Goal: Task Accomplishment & Management: Use online tool/utility

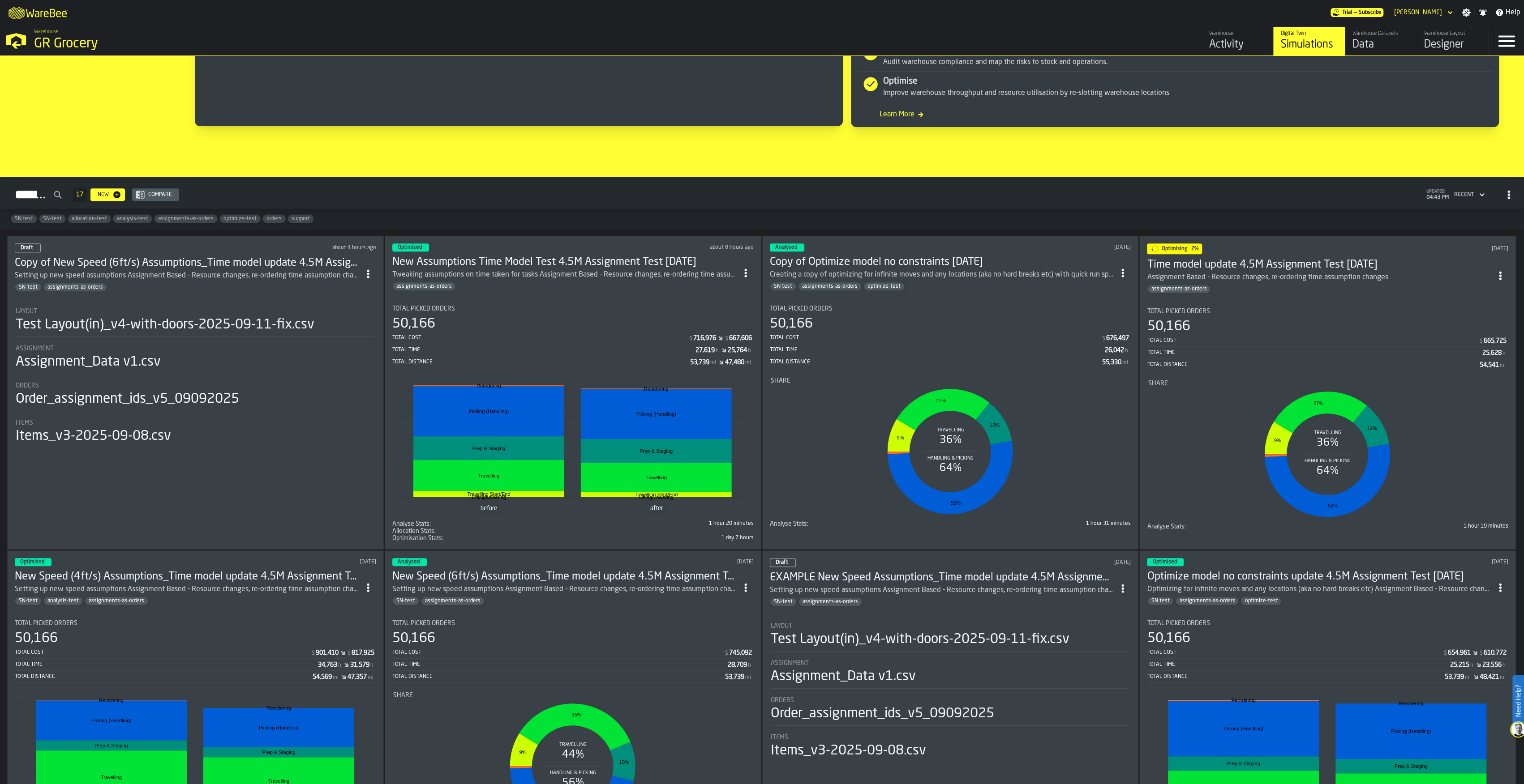
scroll to position [238, 0]
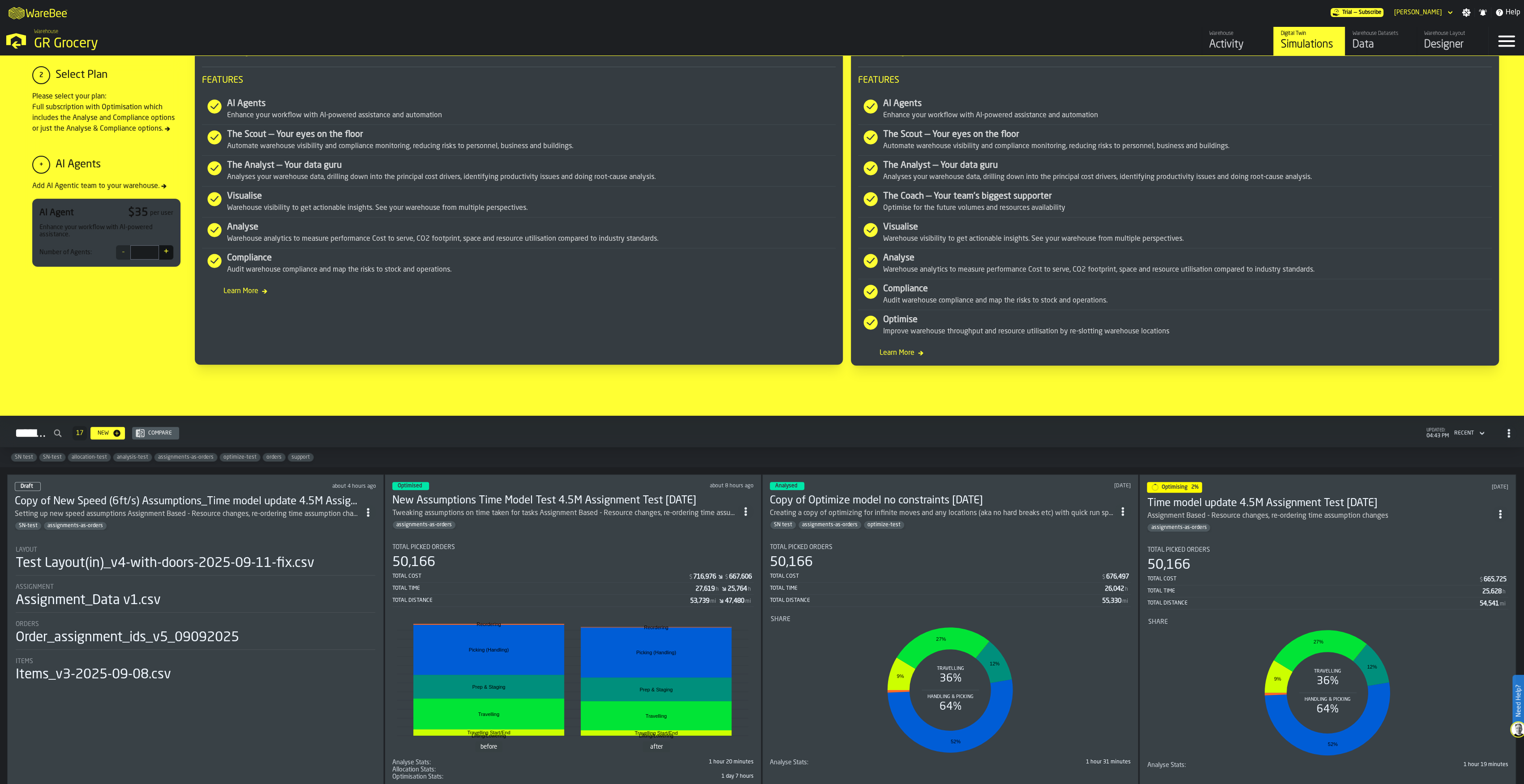
click at [1444, 30] on div "Warehouse Layout" at bounding box center [1452, 33] width 57 height 7
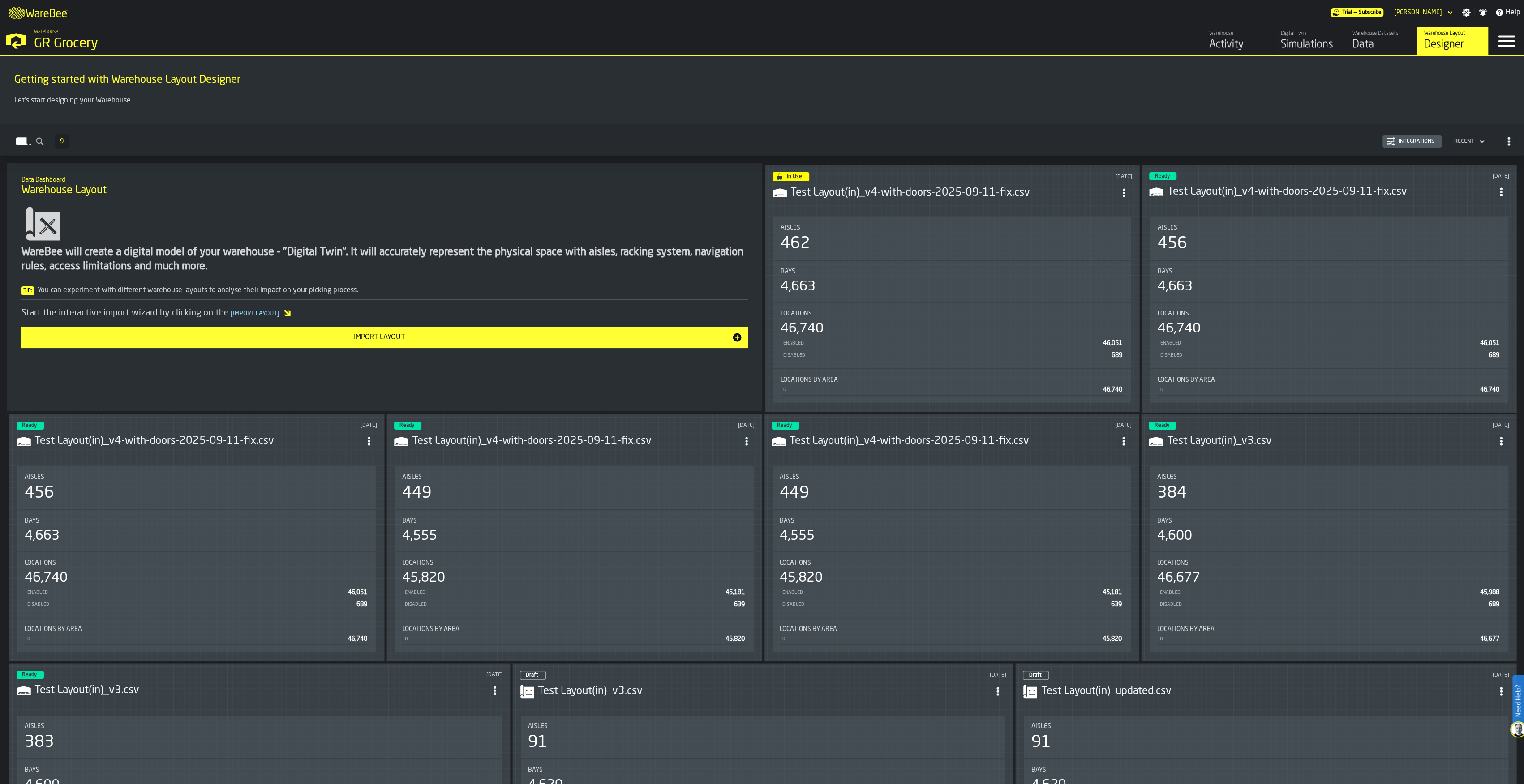
click at [272, 348] on div "WareBee will create a digital model of your warehouse - "Digital Twin". It will…" at bounding box center [385, 280] width 741 height 157
click at [487, 344] on button "Import Layout" at bounding box center [385, 338] width 727 height 21
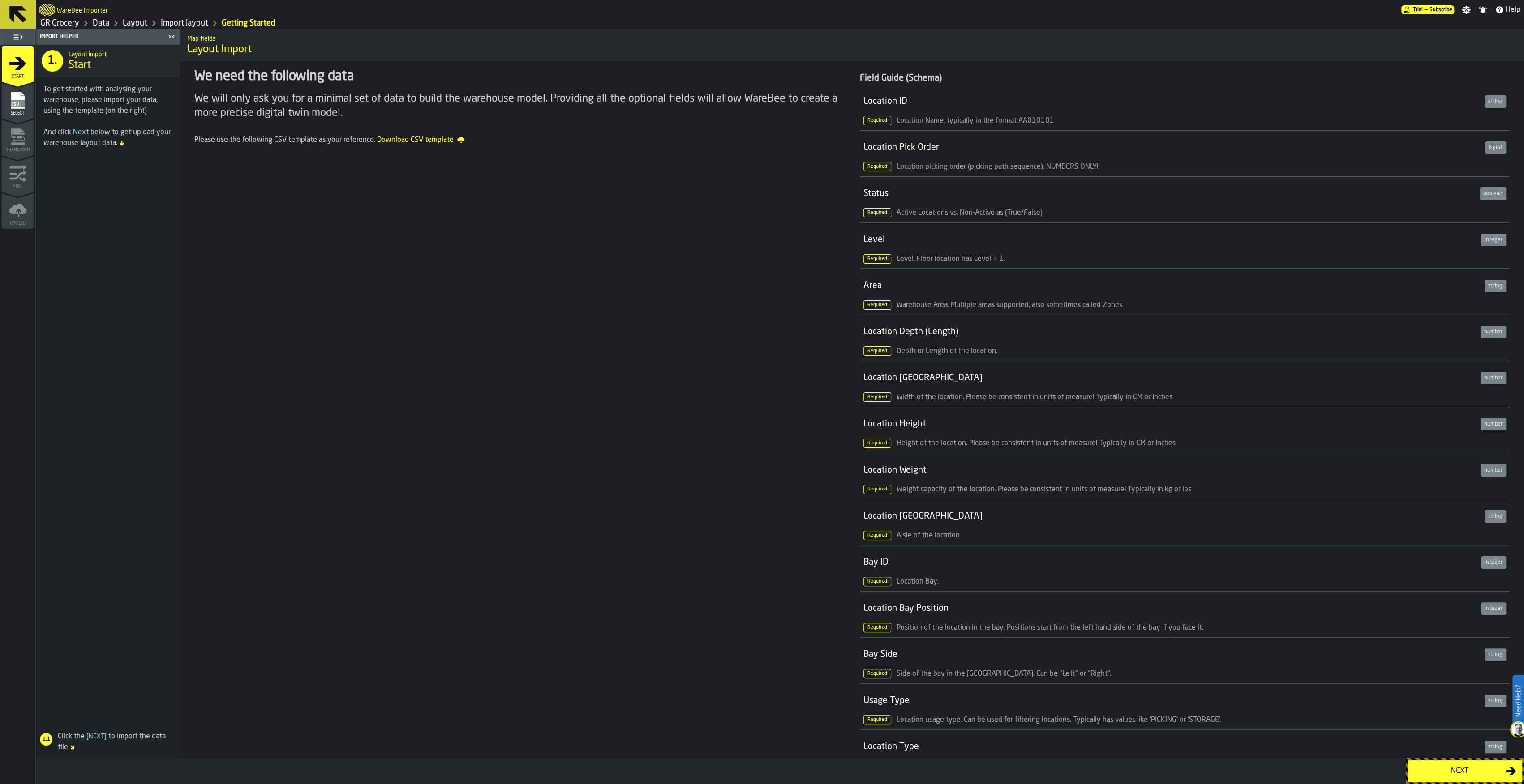
click at [1515, 766] on icon "button-Next" at bounding box center [1511, 771] width 11 height 11
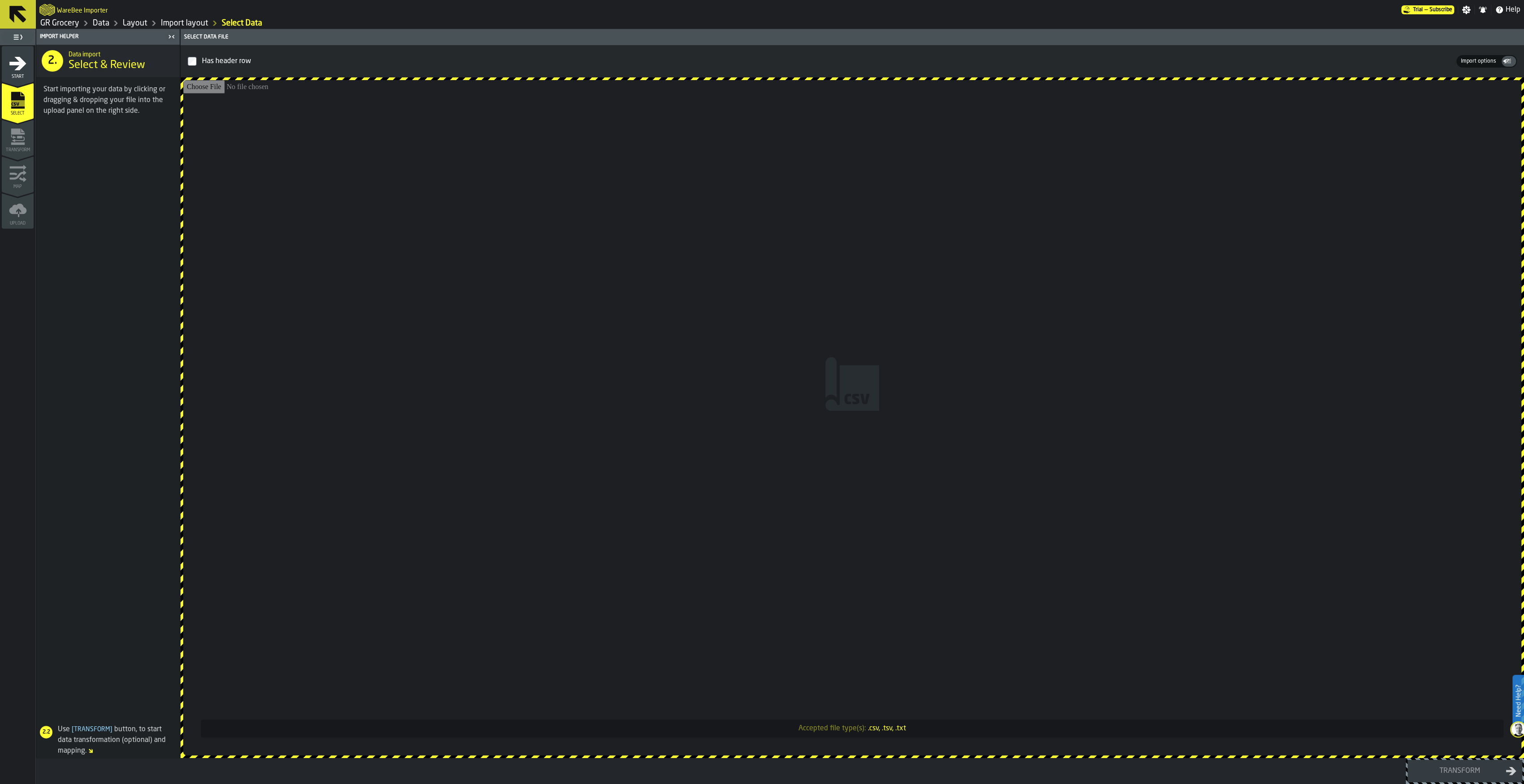
click at [921, 421] on input "Accepted file type(s): .csv, .tsv, .txt" at bounding box center [853, 417] width 1338 height 675
type input "**********"
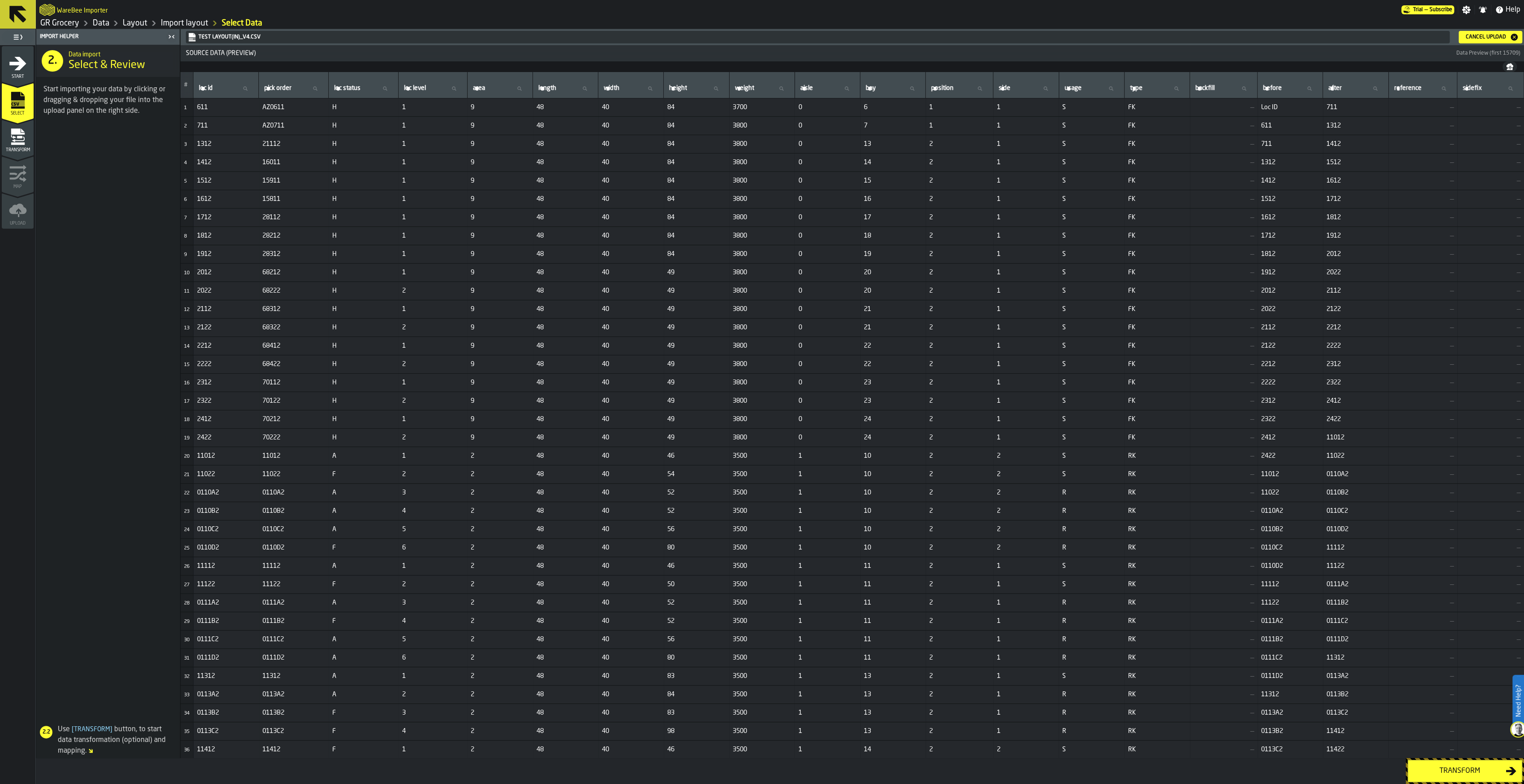
click at [1454, 771] on div "Transform" at bounding box center [1460, 771] width 92 height 11
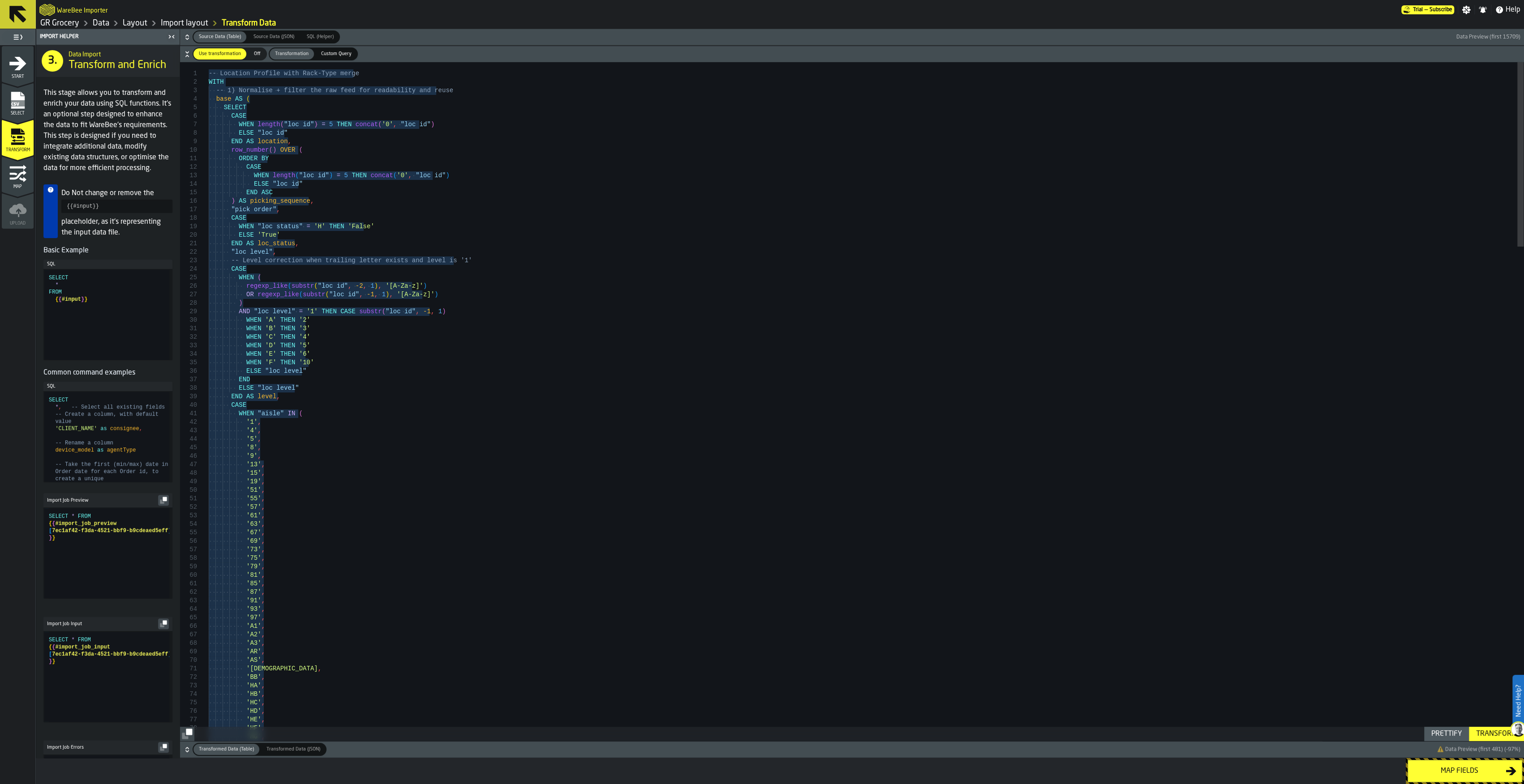
drag, startPoint x: 522, startPoint y: 189, endPoint x: 517, endPoint y: 189, distance: 5.0
type textarea "**********"
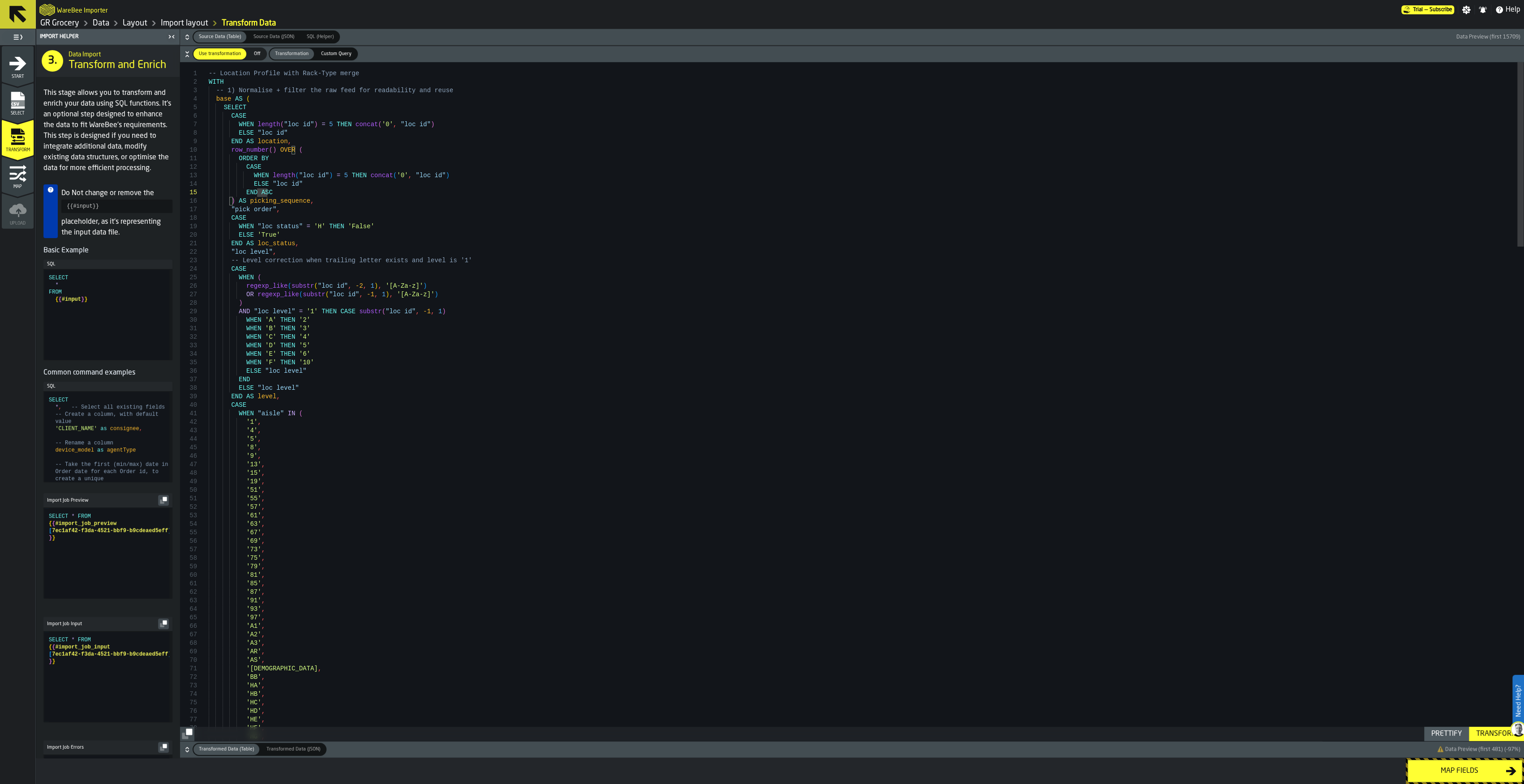
click at [191, 24] on link "Import layout" at bounding box center [185, 23] width 47 height 10
click at [136, 25] on link "Layout" at bounding box center [135, 23] width 25 height 10
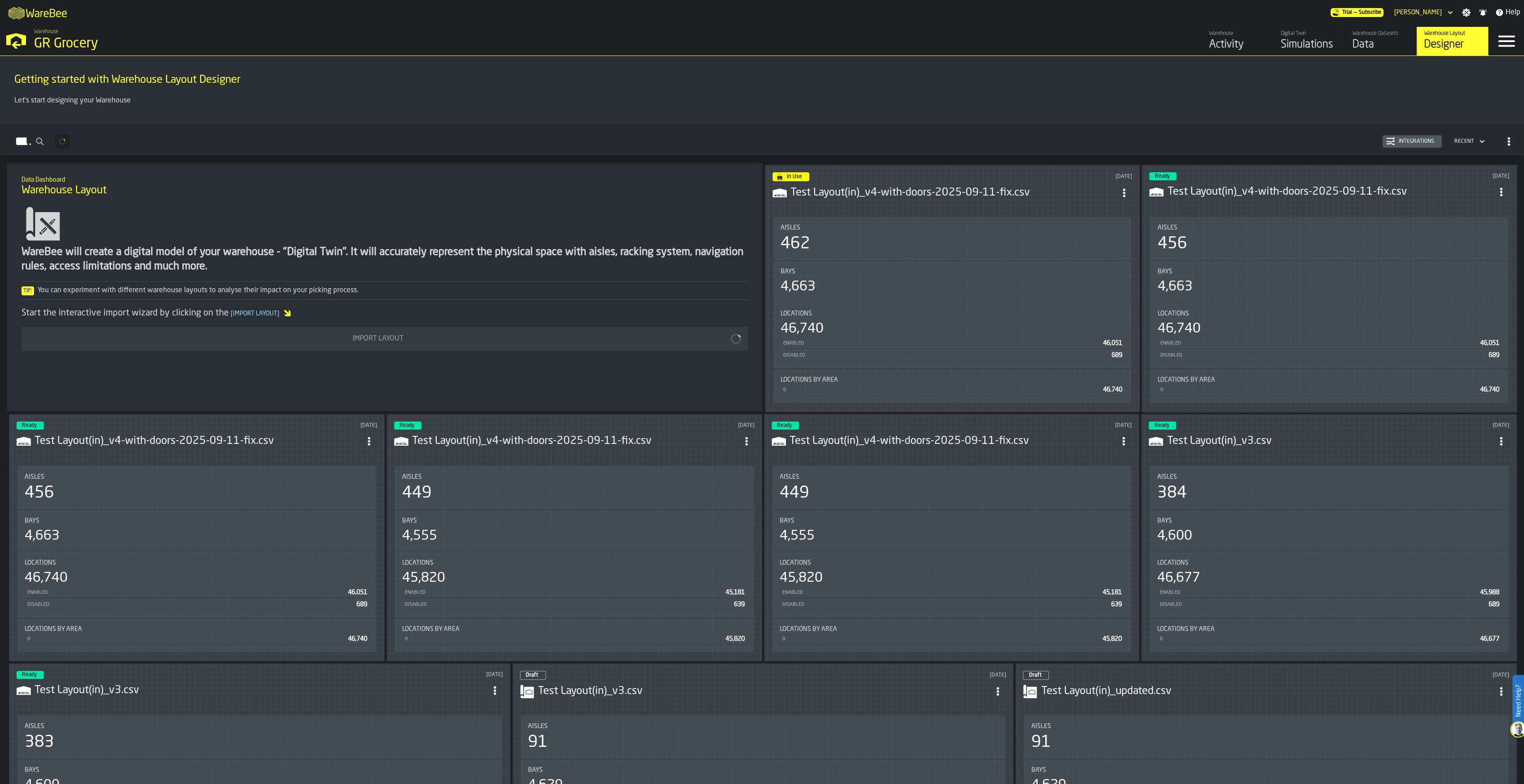
click at [1418, 141] on div "Integrations" at bounding box center [1416, 141] width 43 height 7
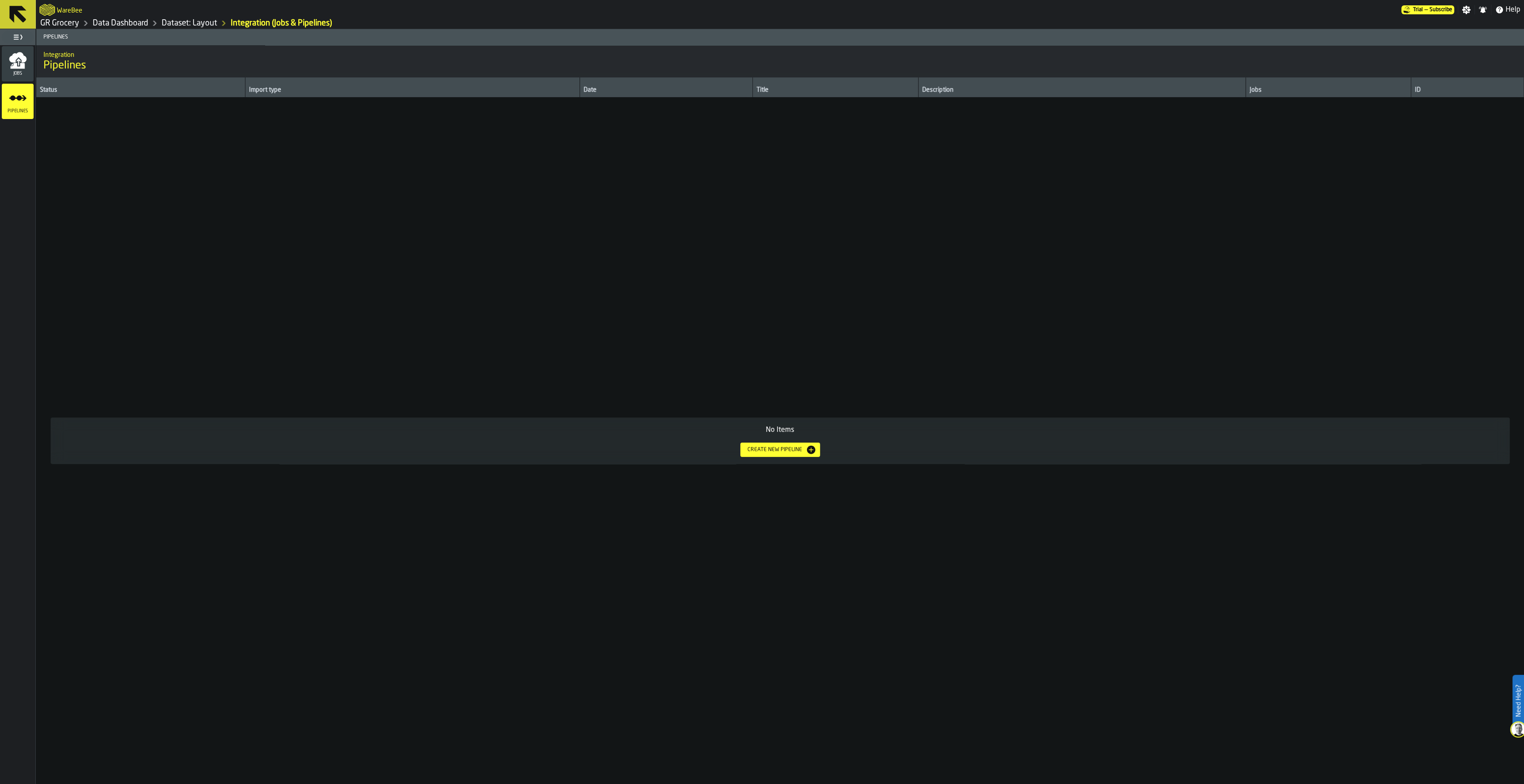
click at [17, 72] on span "Jobs" at bounding box center [18, 73] width 32 height 5
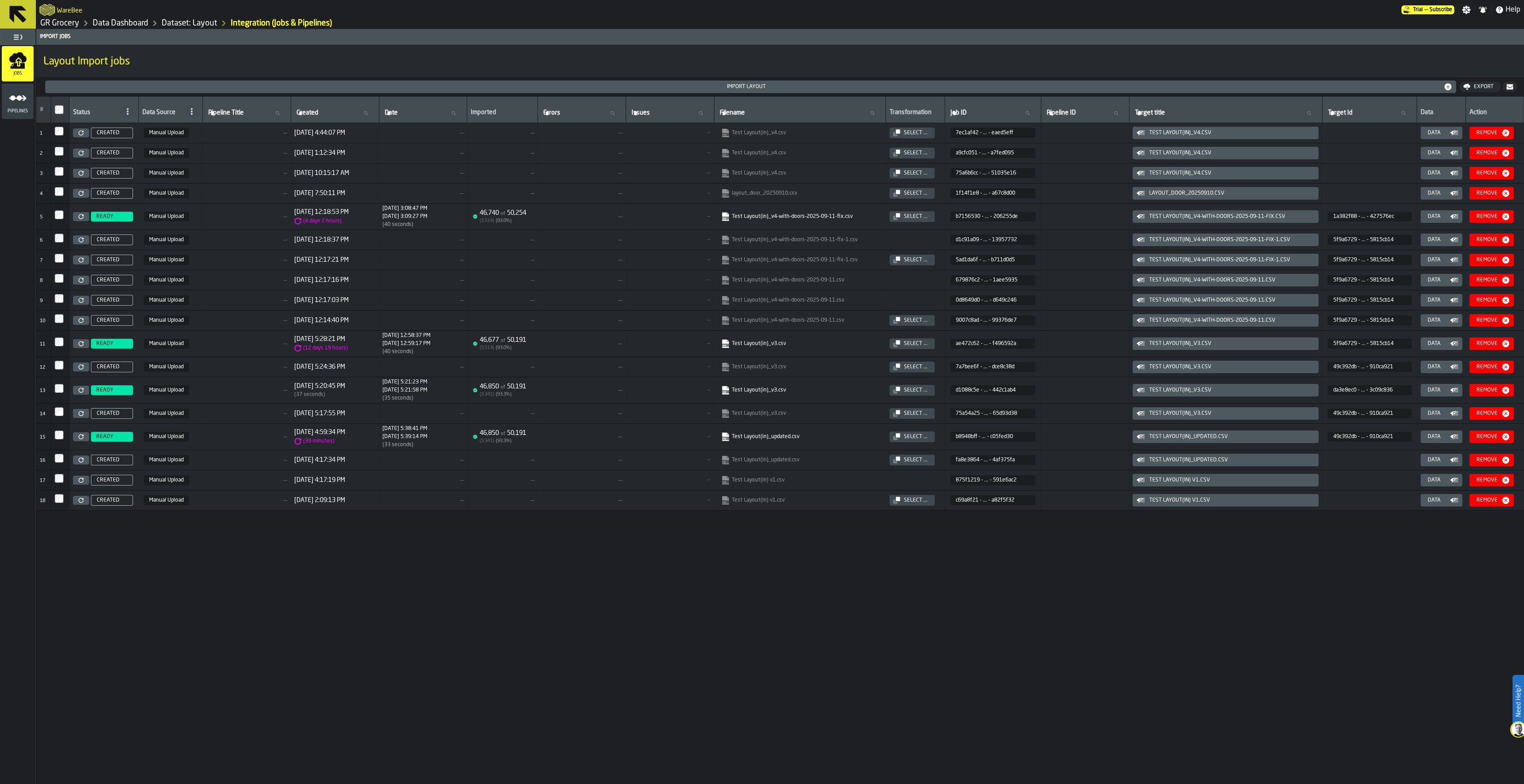
click at [900, 213] on icon "button-Select ..." at bounding box center [896, 216] width 7 height 7
